Goal: Task Accomplishment & Management: Use online tool/utility

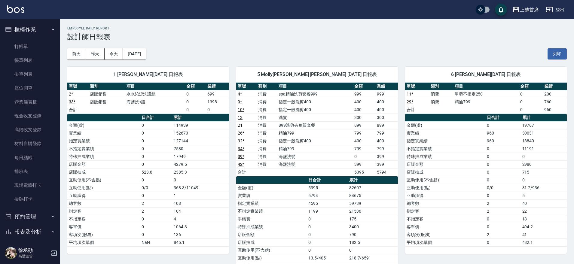
scroll to position [361, 0]
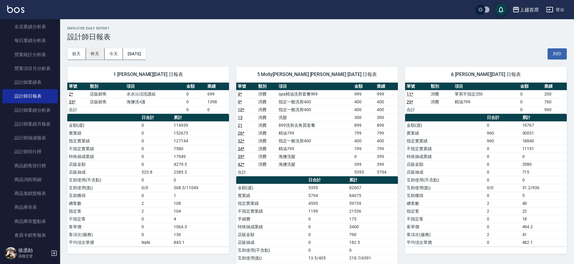
click at [91, 54] on button "昨天" at bounding box center [95, 53] width 19 height 11
click at [73, 55] on button "前天" at bounding box center [76, 53] width 19 height 11
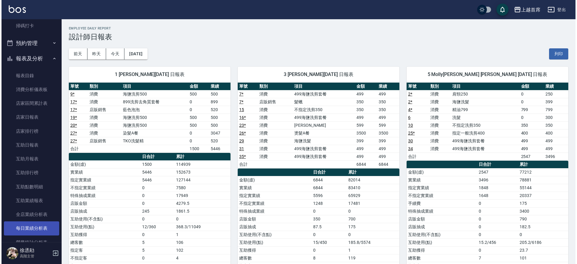
scroll to position [249, 0]
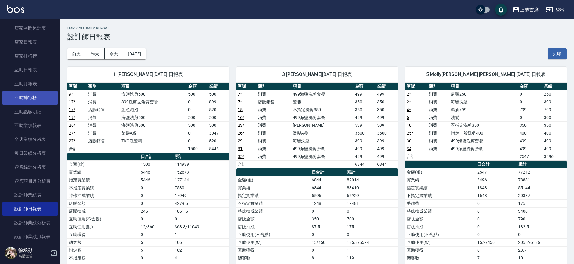
click at [39, 93] on link "互助排行榜" at bounding box center [29, 98] width 55 height 14
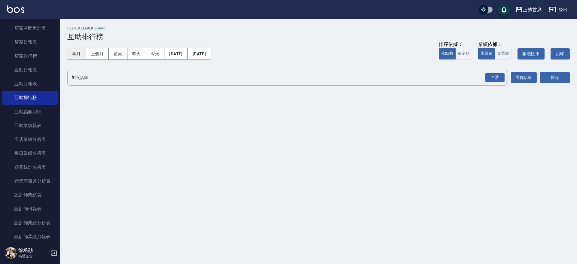
click at [75, 51] on button "本月" at bounding box center [76, 53] width 19 height 11
click at [497, 79] on div "全選" at bounding box center [494, 77] width 19 height 9
click at [544, 75] on button "搜尋" at bounding box center [555, 77] width 30 height 11
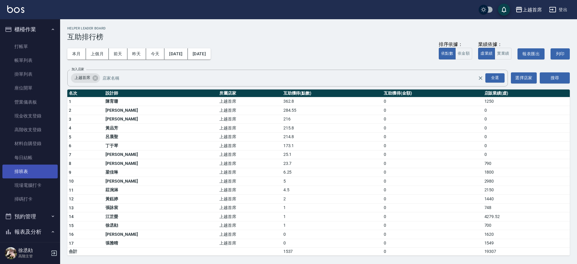
click at [31, 168] on link "排班表" at bounding box center [29, 172] width 55 height 14
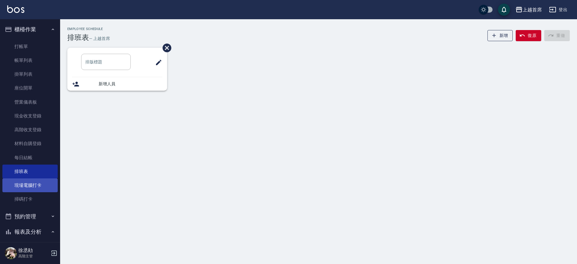
click at [24, 187] on link "現場電腦打卡" at bounding box center [29, 186] width 55 height 14
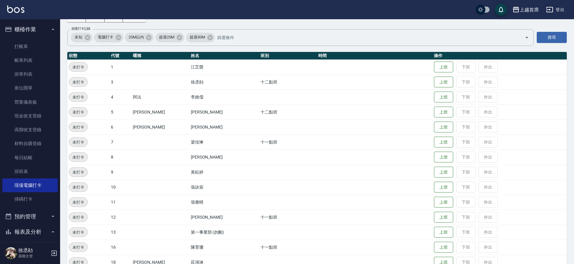
scroll to position [113, 0]
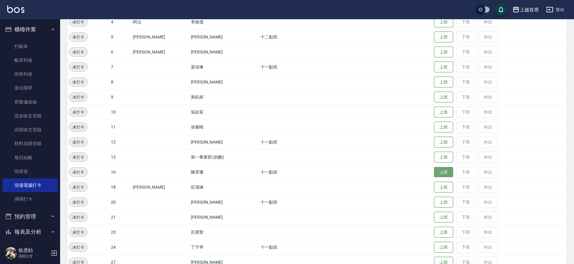
click at [441, 170] on button "上班" at bounding box center [443, 172] width 19 height 11
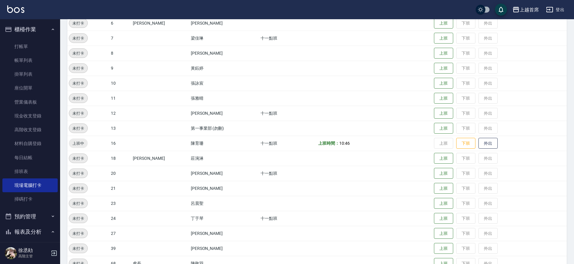
scroll to position [186, 0]
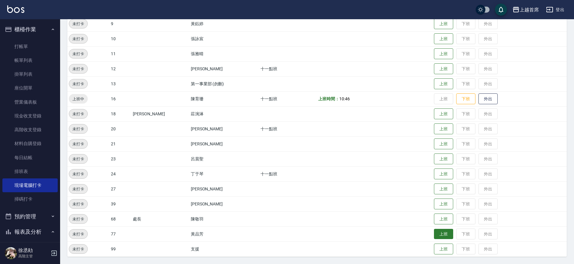
click at [434, 234] on button "上班" at bounding box center [443, 234] width 19 height 11
click at [437, 163] on button "上班" at bounding box center [443, 159] width 19 height 11
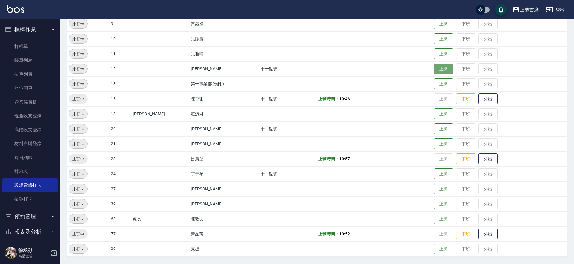
click at [434, 68] on button "上班" at bounding box center [443, 69] width 19 height 11
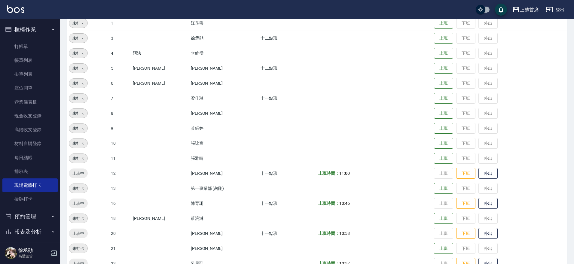
scroll to position [73, 0]
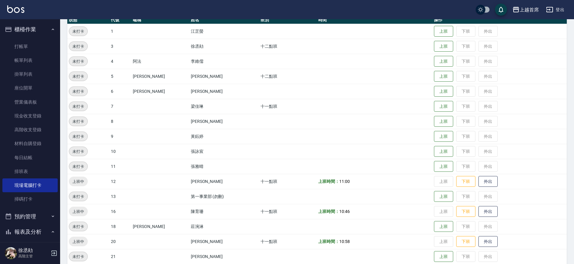
click at [442, 181] on td "上班 下班 外出" at bounding box center [500, 181] width 134 height 15
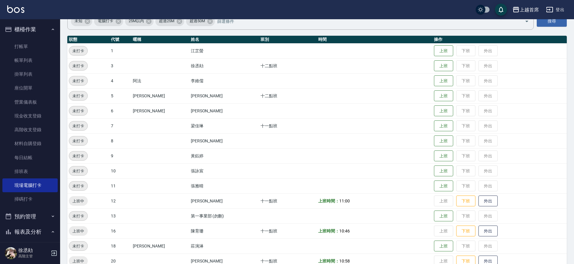
drag, startPoint x: 420, startPoint y: 162, endPoint x: 417, endPoint y: 116, distance: 46.0
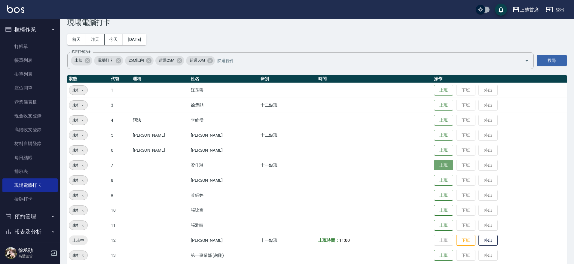
click at [444, 170] on button "上班" at bounding box center [443, 165] width 19 height 11
click at [438, 135] on button "上班" at bounding box center [443, 135] width 19 height 11
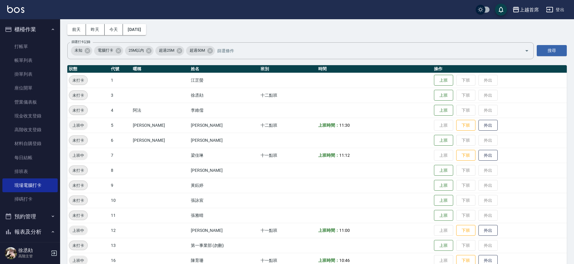
scroll to position [38, 0]
